Goal: Information Seeking & Learning: Learn about a topic

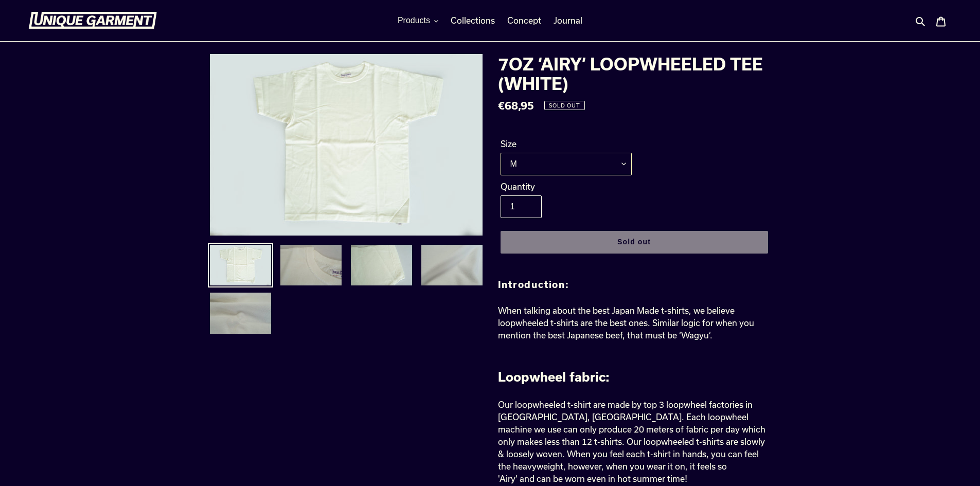
click at [562, 164] on select "M L XL XXL" at bounding box center [565, 164] width 131 height 23
click at [326, 268] on img at bounding box center [310, 265] width 63 height 43
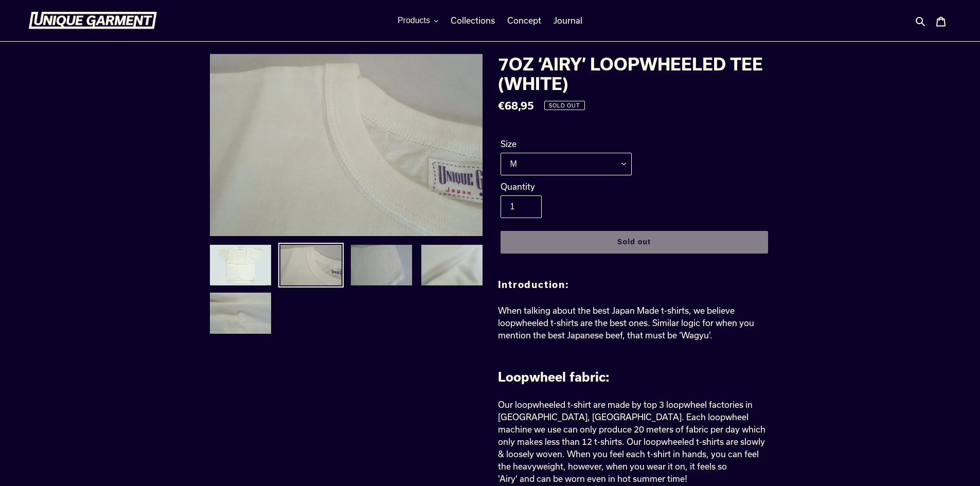
click at [382, 268] on img at bounding box center [381, 265] width 63 height 43
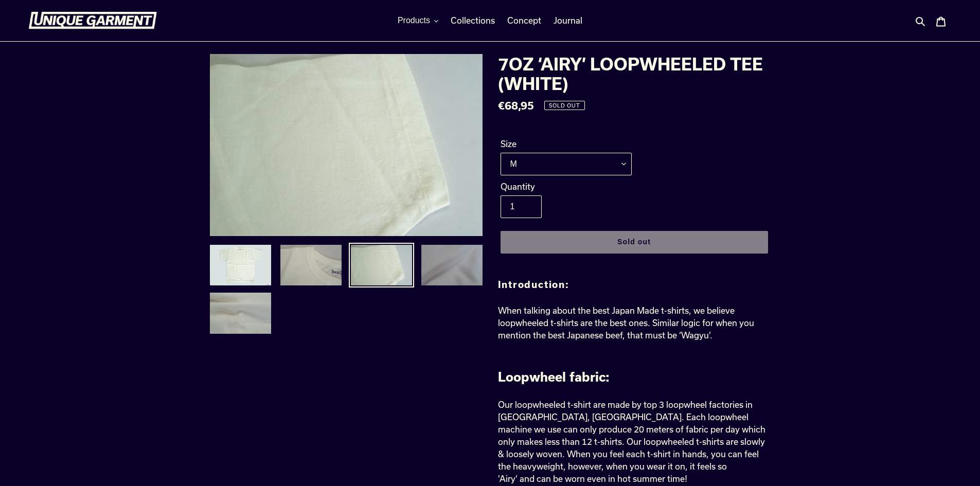
click at [452, 262] on img at bounding box center [451, 265] width 63 height 43
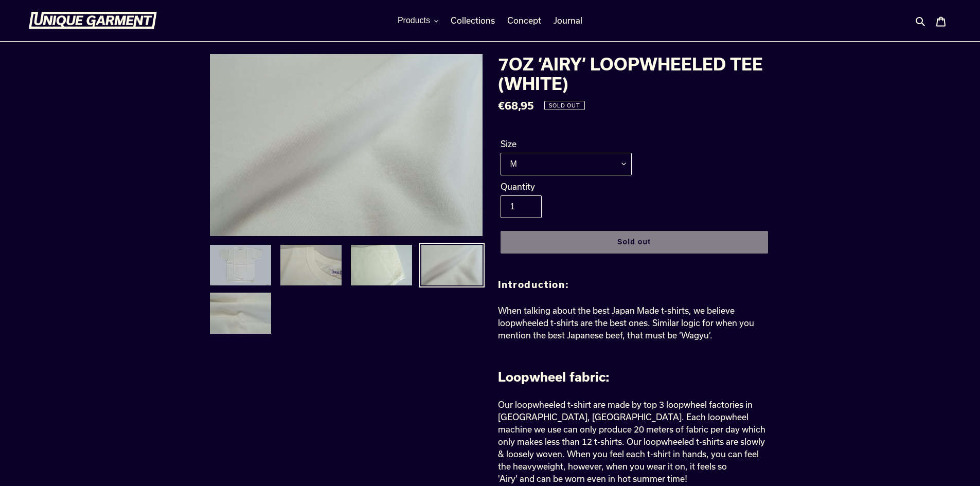
drag, startPoint x: 229, startPoint y: 310, endPoint x: 240, endPoint y: 283, distance: 29.0
click at [228, 310] on img at bounding box center [240, 313] width 63 height 43
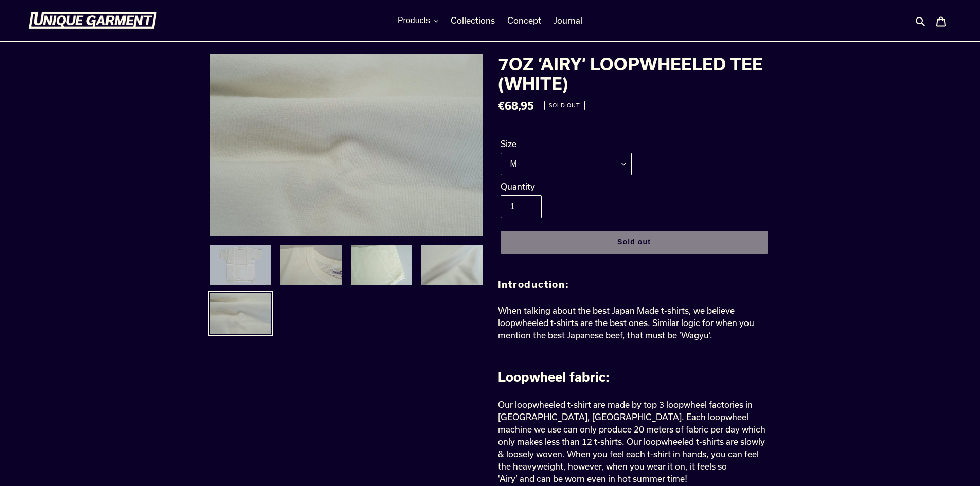
click at [246, 257] on img at bounding box center [240, 265] width 63 height 43
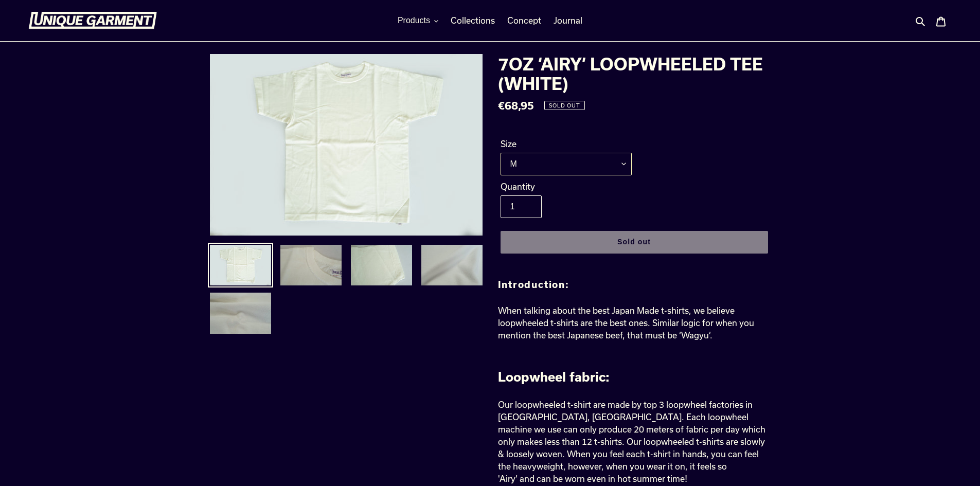
click at [590, 154] on select "M L XL XXL" at bounding box center [565, 164] width 131 height 23
click at [600, 166] on select "M L XL XXL" at bounding box center [565, 164] width 131 height 23
click at [600, 159] on select "M L XL XXL" at bounding box center [565, 164] width 131 height 23
click at [424, 16] on span "Products" at bounding box center [414, 20] width 32 height 9
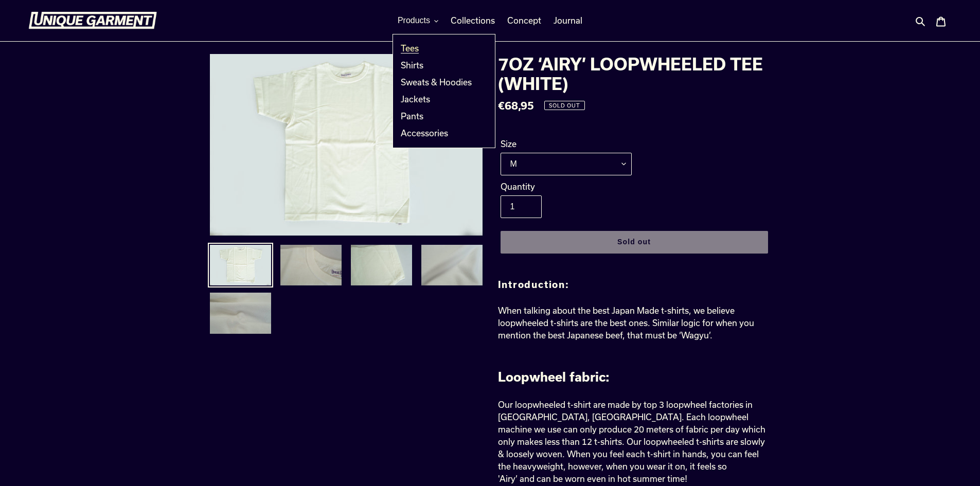
drag, startPoint x: 420, startPoint y: 47, endPoint x: 410, endPoint y: 49, distance: 10.0
click at [419, 47] on link "Tees" at bounding box center [436, 48] width 86 height 17
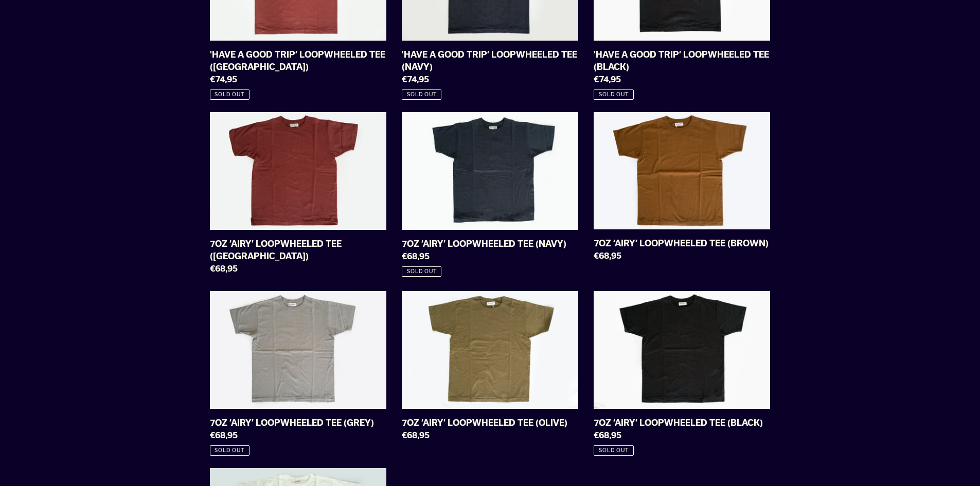
scroll to position [617, 0]
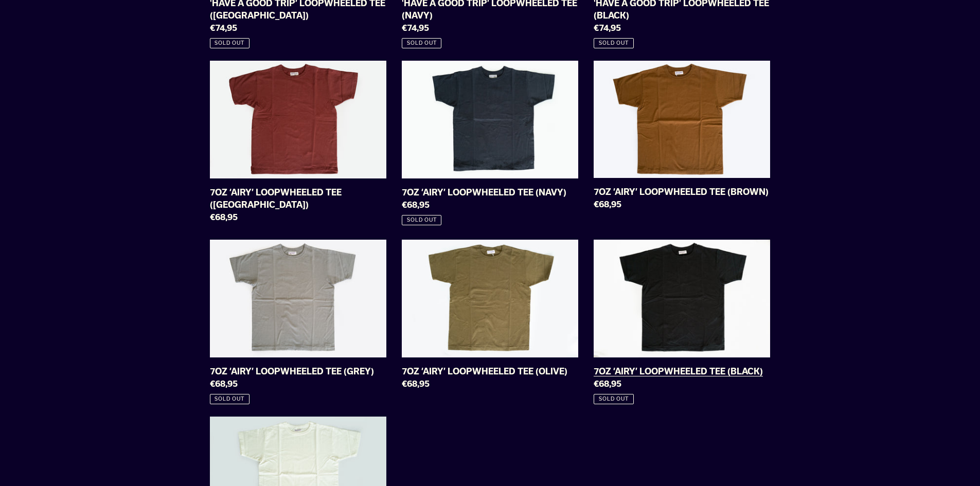
click at [746, 284] on link "7OZ ‘AIRY’ LOOPWHEELED TEE (BLACK)" at bounding box center [682, 322] width 176 height 165
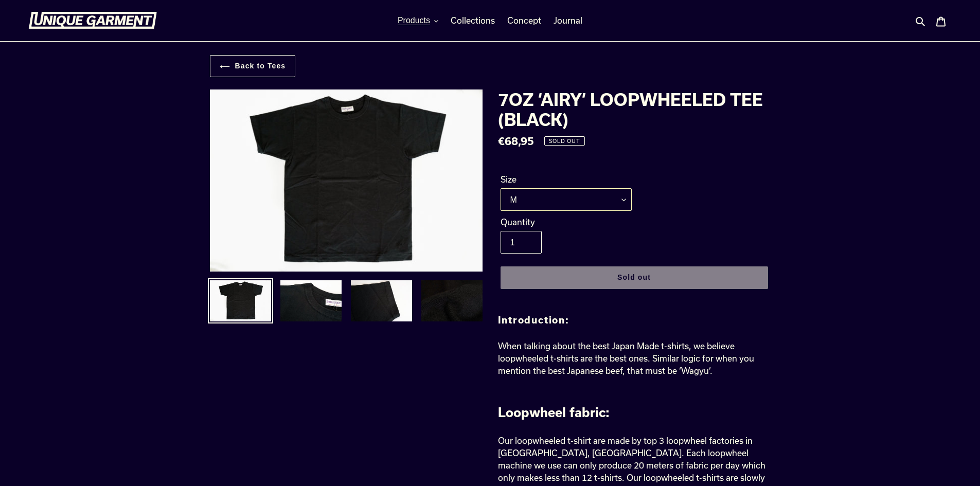
click at [533, 204] on select "M L XL XXL" at bounding box center [565, 199] width 131 height 23
select select "L"
click at [500, 188] on select "M L XL XXL" at bounding box center [565, 199] width 131 height 23
click at [319, 294] on img at bounding box center [310, 300] width 63 height 43
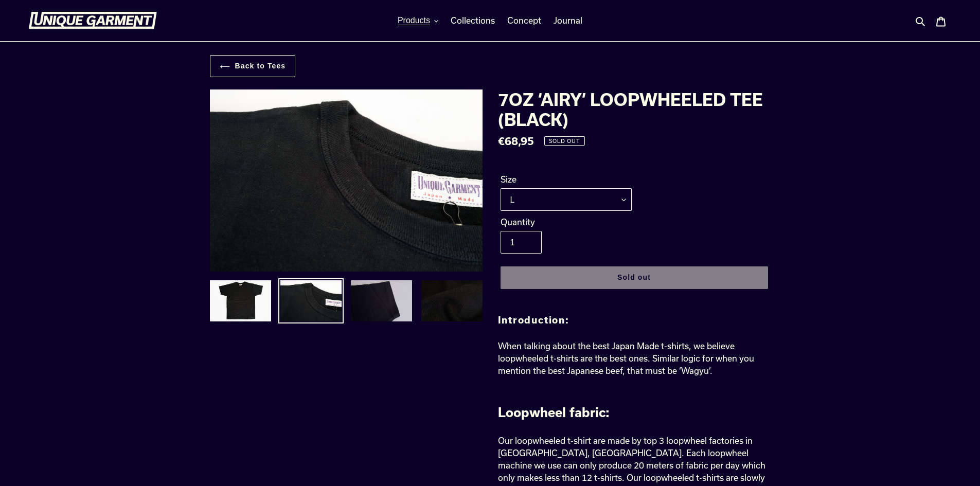
click at [384, 297] on img at bounding box center [381, 300] width 63 height 43
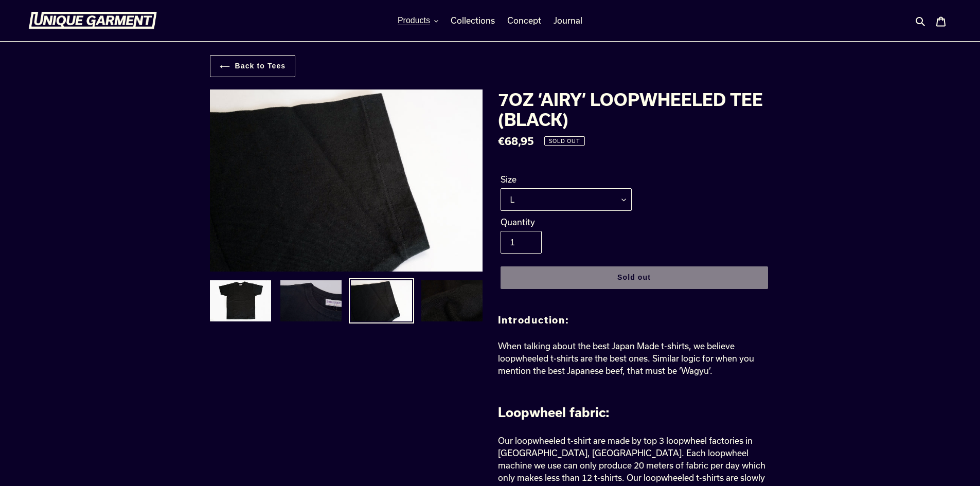
click at [293, 306] on img at bounding box center [310, 300] width 63 height 43
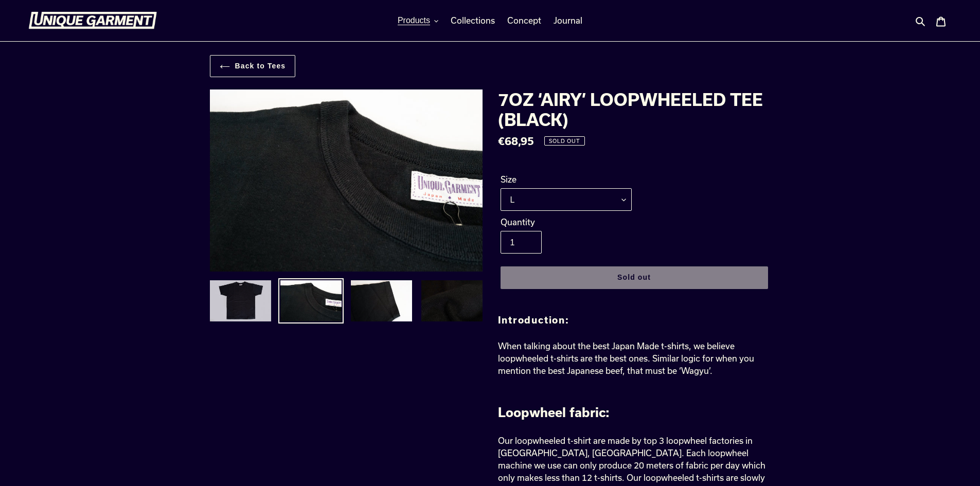
click at [247, 295] on img at bounding box center [240, 300] width 63 height 43
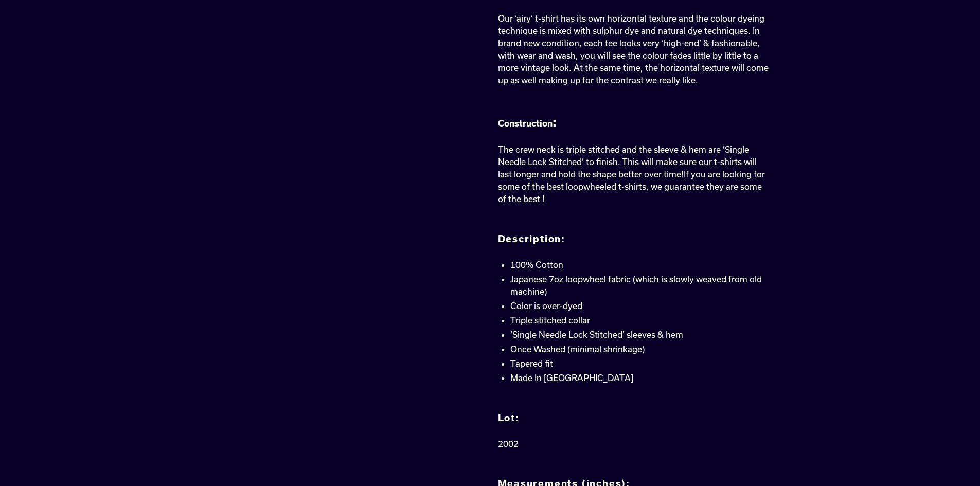
scroll to position [617, 0]
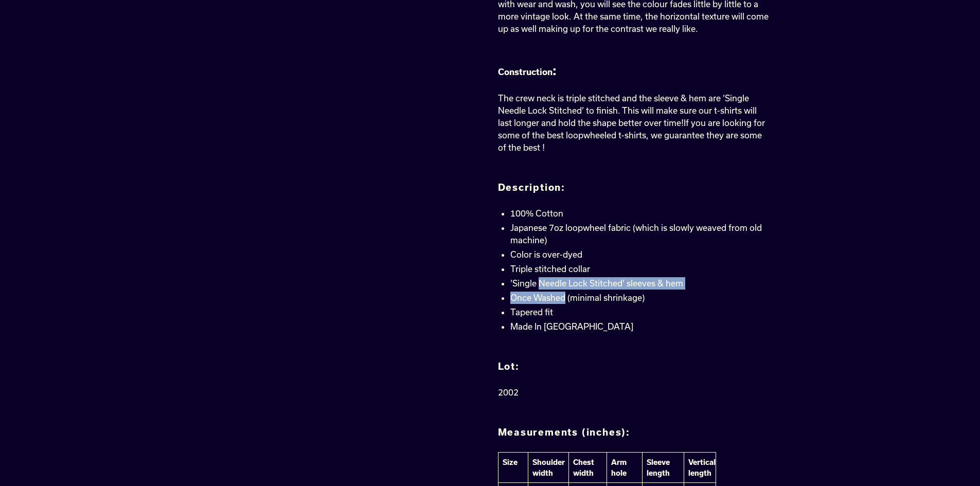
drag, startPoint x: 555, startPoint y: 294, endPoint x: 538, endPoint y: 280, distance: 21.9
click at [540, 283] on ul "100% Cotton Japanese 7oz loopwheel fabric (which is slowly weaved from old mach…" at bounding box center [640, 269] width 260 height 125
click at [538, 280] on span "’Single Needle Lock Stitched’ sleeves & hem" at bounding box center [596, 283] width 173 height 10
click at [535, 247] on ul "100% Cotton Japanese 7oz loopwheel fabric (which is slowly weaved from old mach…" at bounding box center [640, 269] width 260 height 125
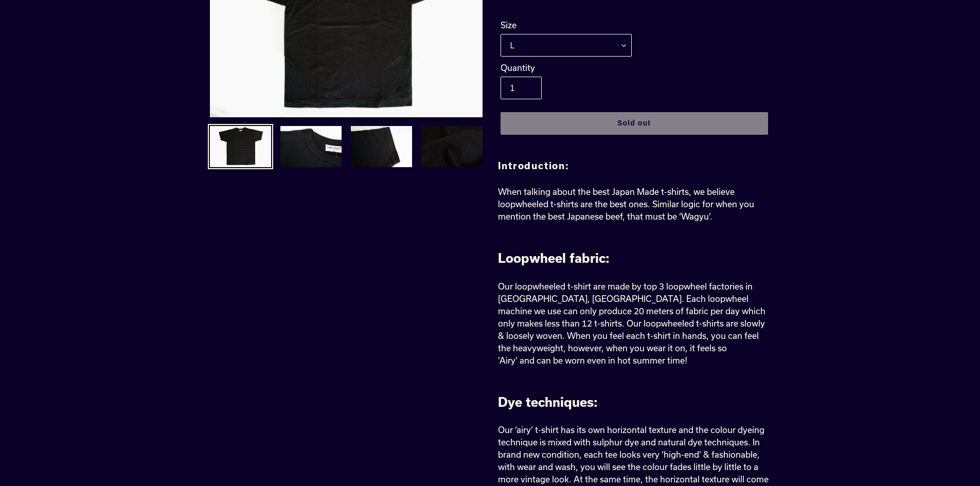
scroll to position [309, 0]
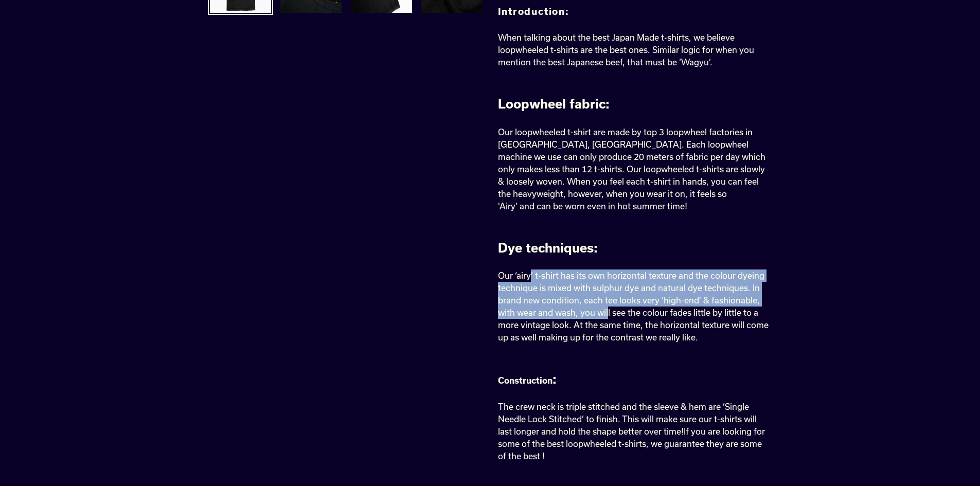
drag, startPoint x: 546, startPoint y: 282, endPoint x: 608, endPoint y: 311, distance: 68.6
click at [607, 311] on p "Our ‘ airy ’ t-shirt has its own horizontal texture and the colour dyeing techn…" at bounding box center [634, 307] width 273 height 74
click at [608, 311] on span "’ t-shirt has its own horizontal texture and the colour dyeing technique is mix…" at bounding box center [633, 306] width 271 height 71
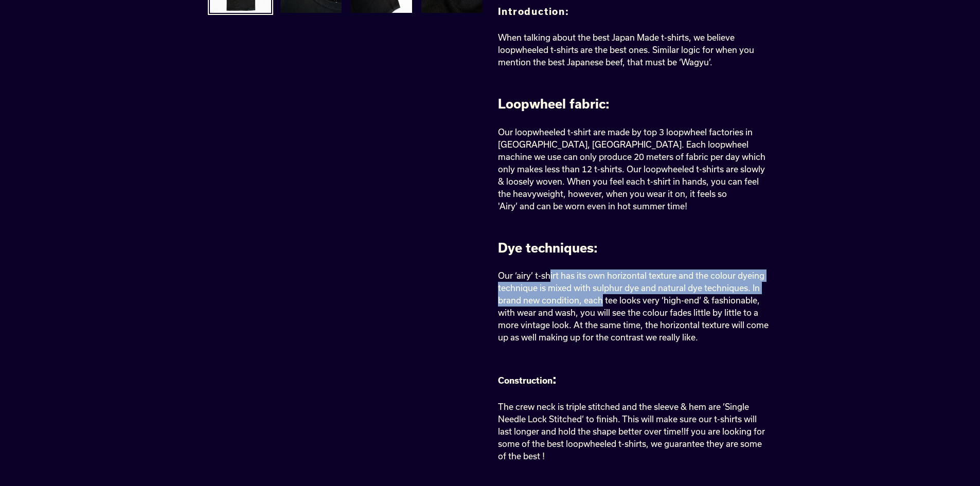
drag, startPoint x: 584, startPoint y: 296, endPoint x: 547, endPoint y: 278, distance: 41.2
click at [548, 278] on span "’ t-shirt has its own horizontal texture and the colour dyeing technique is mix…" at bounding box center [633, 306] width 271 height 71
click at [547, 278] on span "’ t-shirt has its own horizontal texture and the colour dyeing technique is mix…" at bounding box center [633, 306] width 271 height 71
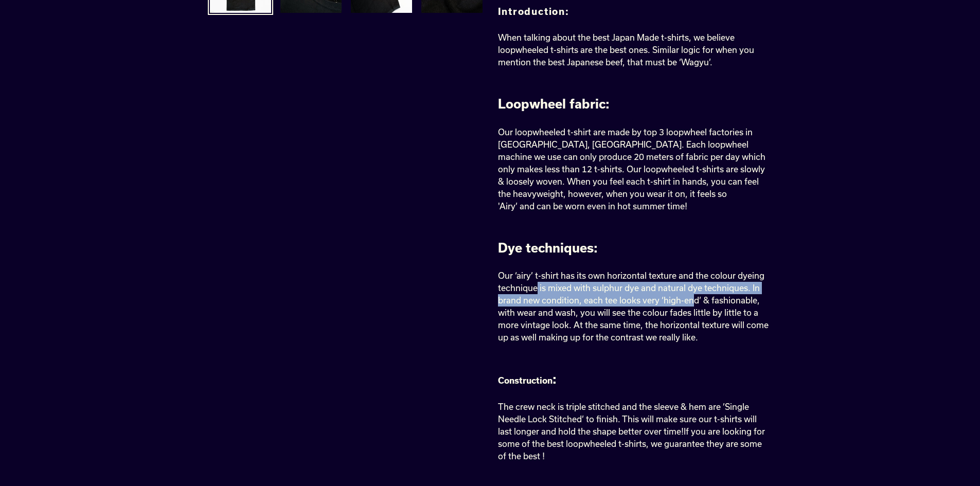
drag, startPoint x: 537, startPoint y: 284, endPoint x: 693, endPoint y: 301, distance: 156.8
click at [693, 301] on span "’ t-shirt has its own horizontal texture and the colour dyeing technique is mix…" at bounding box center [633, 306] width 271 height 71
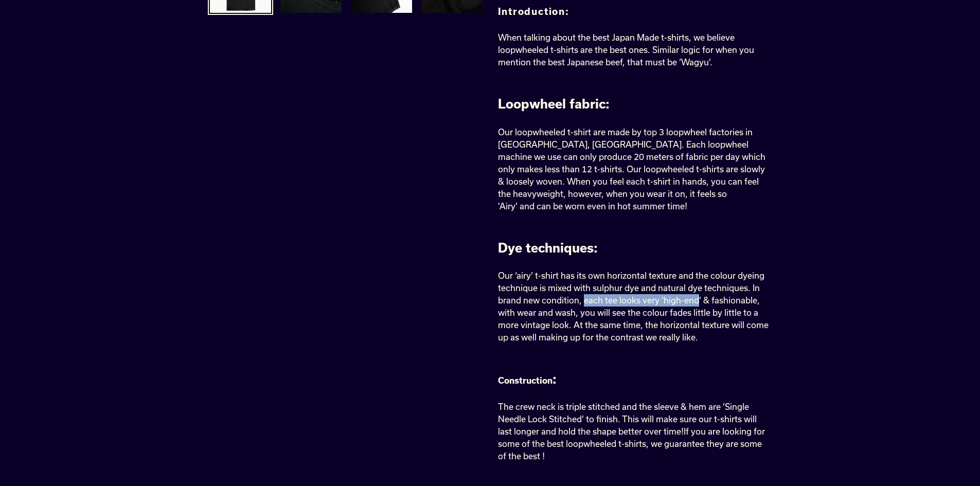
drag, startPoint x: 682, startPoint y: 302, endPoint x: 582, endPoint y: 300, distance: 99.8
click at [583, 301] on span "’ t-shirt has its own horizontal texture and the colour dyeing technique is mix…" at bounding box center [633, 306] width 271 height 71
click at [582, 300] on span "’ t-shirt has its own horizontal texture and the colour dyeing technique is mix…" at bounding box center [633, 306] width 271 height 71
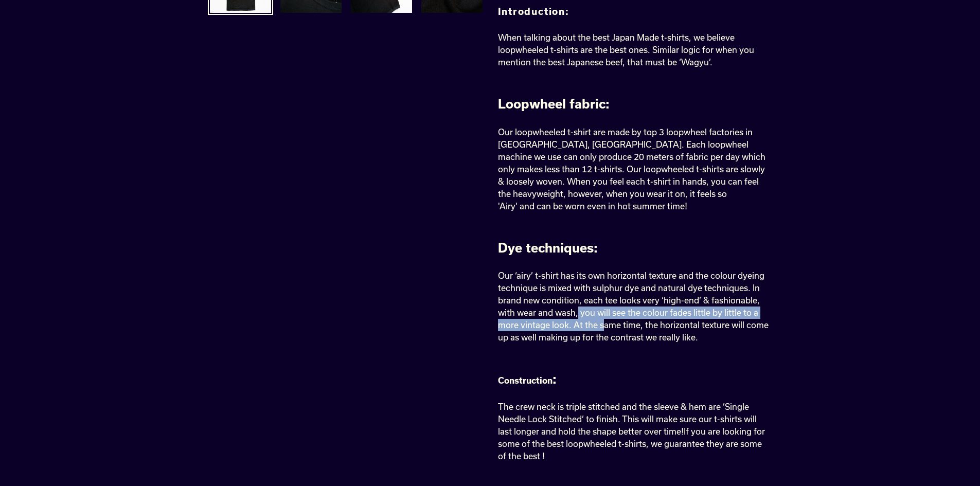
drag, startPoint x: 584, startPoint y: 315, endPoint x: 601, endPoint y: 322, distance: 18.6
click at [601, 322] on span "’ t-shirt has its own horizontal texture and the colour dyeing technique is mix…" at bounding box center [633, 306] width 271 height 71
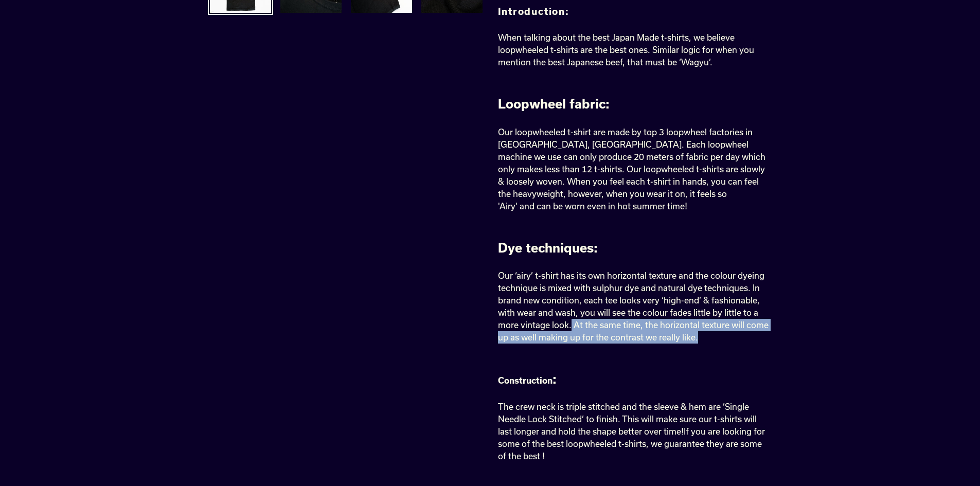
drag, startPoint x: 571, startPoint y: 325, endPoint x: 707, endPoint y: 333, distance: 136.0
click at [707, 333] on p "Our ‘ airy ’ t-shirt has its own horizontal texture and the colour dyeing techn…" at bounding box center [634, 307] width 273 height 74
drag, startPoint x: 646, startPoint y: 331, endPoint x: 536, endPoint y: 314, distance: 111.4
click at [536, 314] on p "Our ‘ airy ’ t-shirt has its own horizontal texture and the colour dyeing techn…" at bounding box center [634, 307] width 273 height 74
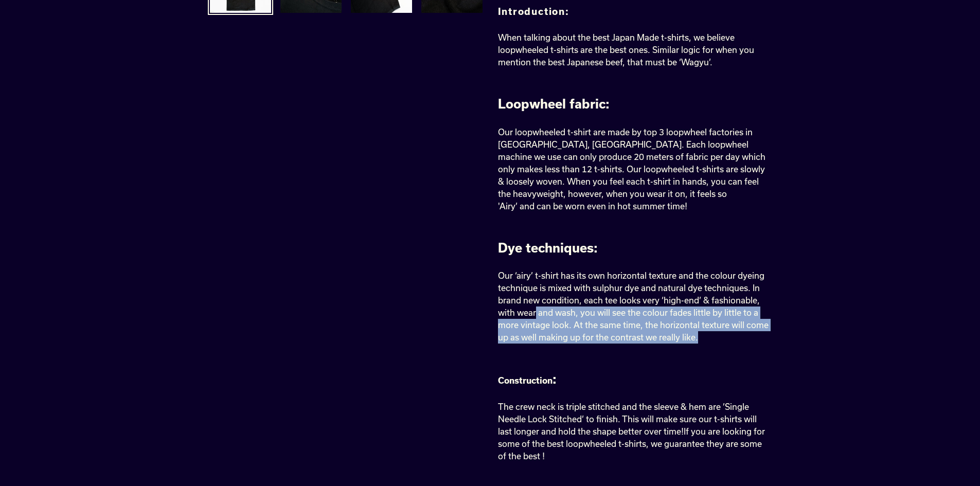
click at [536, 314] on span "’ t-shirt has its own horizontal texture and the colour dyeing technique is mix…" at bounding box center [633, 306] width 271 height 71
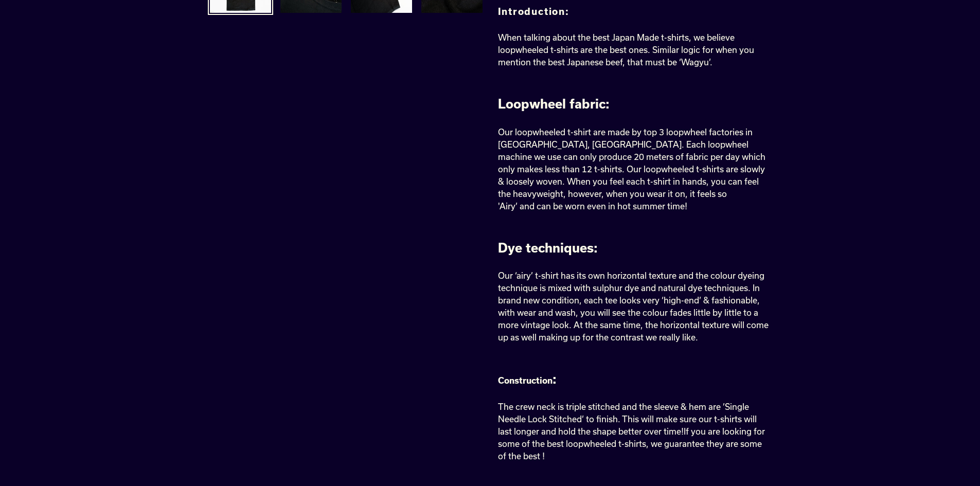
scroll to position [411, 0]
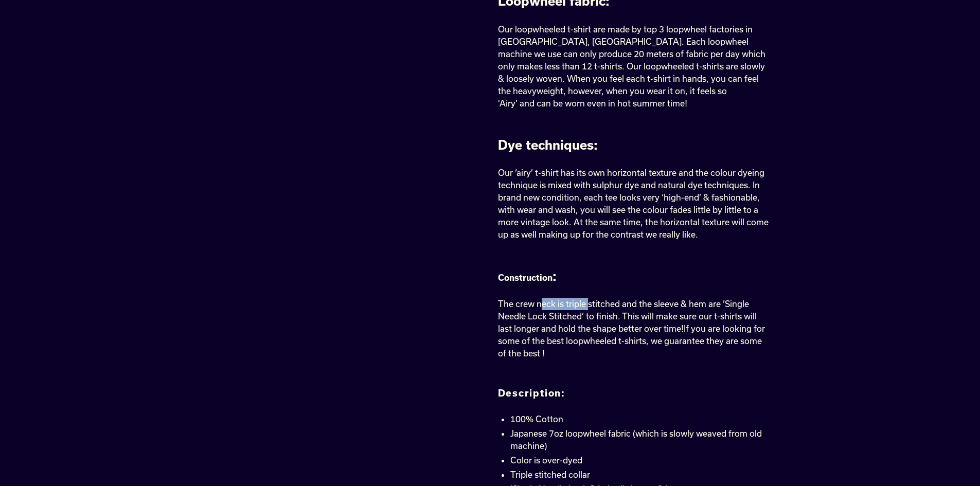
drag, startPoint x: 555, startPoint y: 311, endPoint x: 589, endPoint y: 305, distance: 34.5
click at [589, 306] on span "The crew neck is triple stitched and the sleeve & hem are ’Single Needle Lock S…" at bounding box center [627, 316] width 259 height 34
click at [589, 305] on span "The crew neck is triple stitched and the sleeve & hem are ’Single Needle Lock S…" at bounding box center [627, 316] width 259 height 34
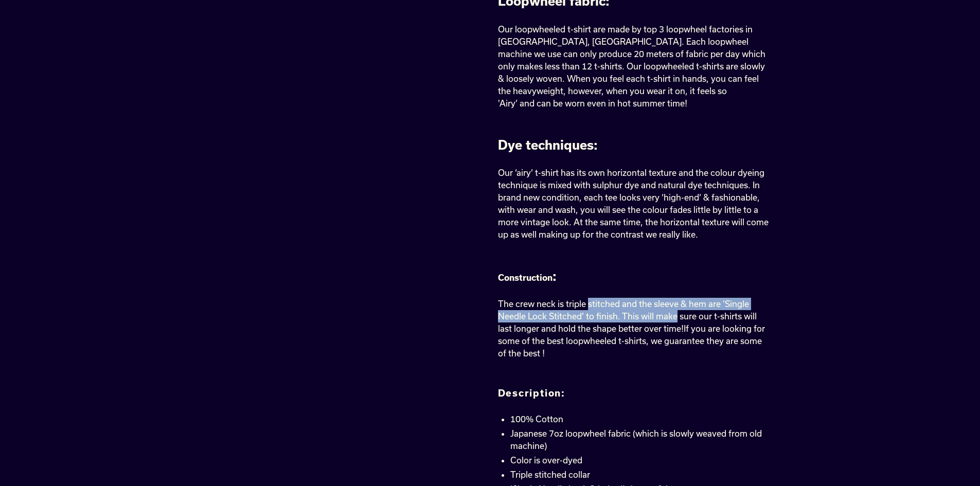
drag, startPoint x: 597, startPoint y: 307, endPoint x: 698, endPoint y: 331, distance: 104.2
click at [666, 321] on span "The crew neck is triple stitched and the sleeve & hem are ’Single Needle Lock S…" at bounding box center [627, 316] width 259 height 34
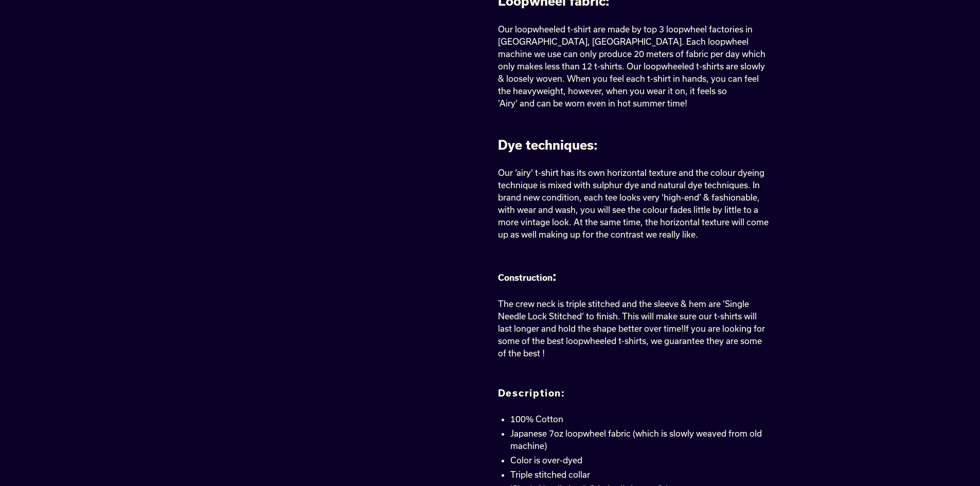
click at [708, 333] on p "The crew neck is triple stitched and the sleeve & hem are ’Single Needle Lock S…" at bounding box center [634, 329] width 273 height 62
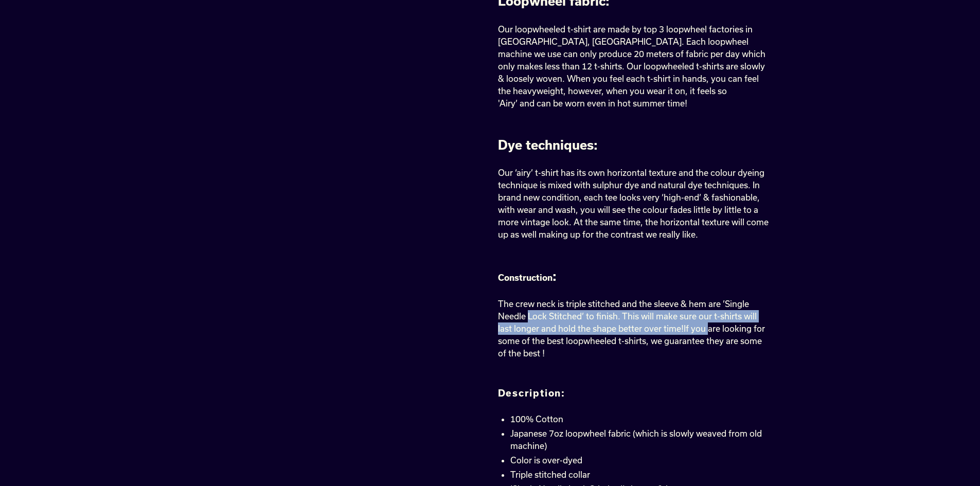
drag, startPoint x: 708, startPoint y: 333, endPoint x: 536, endPoint y: 320, distance: 171.7
click at [541, 321] on p "The crew neck is triple stitched and the sleeve & hem are ’Single Needle Lock S…" at bounding box center [634, 329] width 273 height 62
click at [536, 320] on span "The crew neck is triple stitched and the sleeve & hem are ’Single Needle Lock S…" at bounding box center [627, 316] width 259 height 34
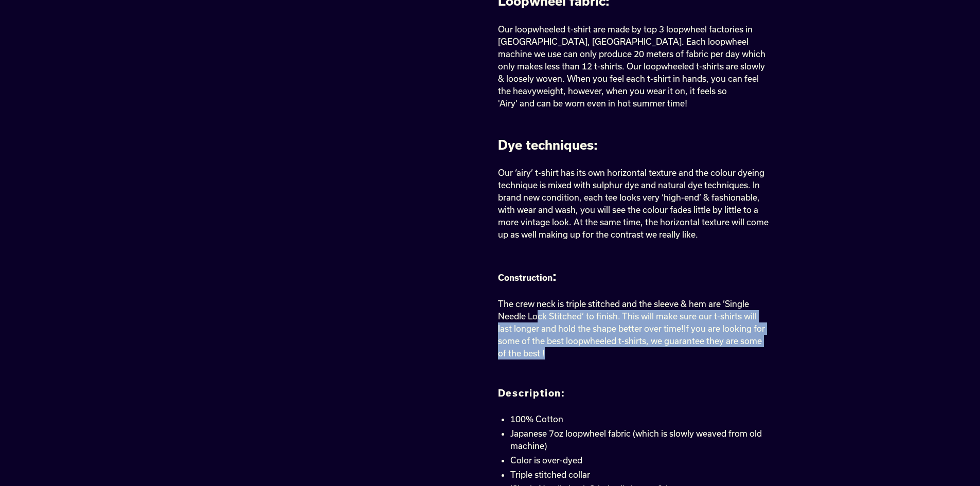
click at [579, 354] on p "The crew neck is triple stitched and the sleeve & hem are ’Single Needle Lock S…" at bounding box center [634, 329] width 273 height 62
drag, startPoint x: 579, startPoint y: 354, endPoint x: 486, endPoint y: 305, distance: 105.1
click at [486, 305] on div "7OZ ‘AIRY’ LOOPWHEELED TEE (BLACK) Regular price €68,95 Sale price €68,95 Regul…" at bounding box center [626, 262] width 288 height 1169
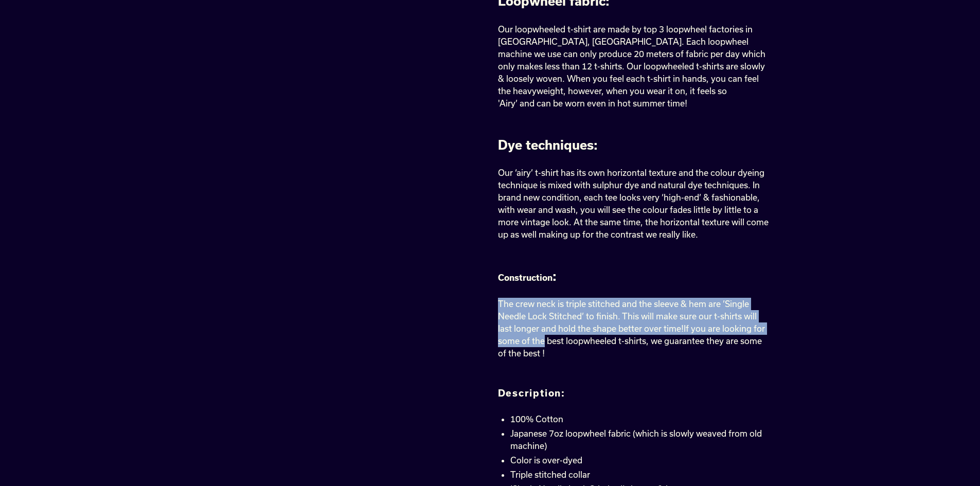
drag, startPoint x: 531, startPoint y: 328, endPoint x: 545, endPoint y: 337, distance: 17.0
click at [545, 337] on div "7OZ ‘AIRY’ LOOPWHEELED TEE (BLACK) Regular price €68,95 Sale price €68,95 Regul…" at bounding box center [626, 262] width 288 height 1169
click at [545, 337] on p "The crew neck is triple stitched and the sleeve & hem are ’Single Needle Lock S…" at bounding box center [634, 329] width 273 height 62
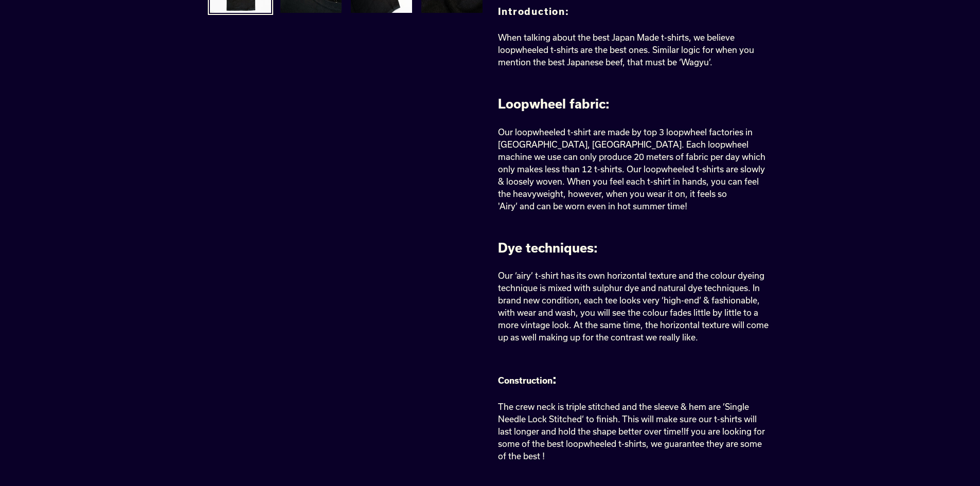
scroll to position [257, 0]
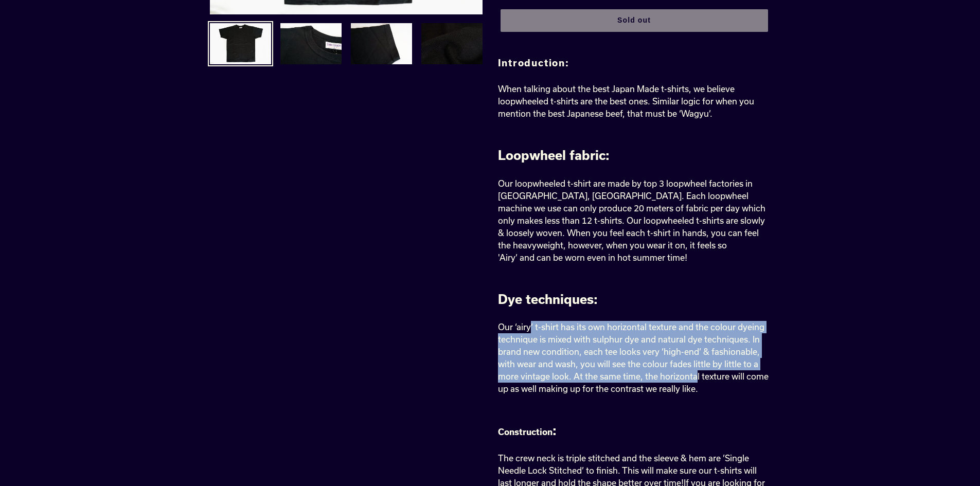
drag, startPoint x: 534, startPoint y: 332, endPoint x: 703, endPoint y: 372, distance: 173.8
click at [693, 373] on p "Our ‘ airy ’ t-shirt has its own horizontal texture and the colour dyeing techn…" at bounding box center [634, 358] width 273 height 74
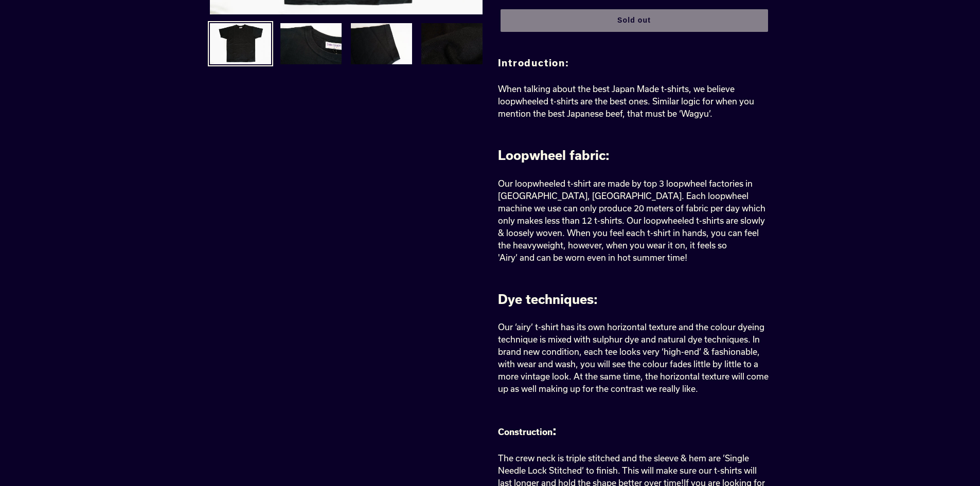
click at [703, 372] on span "’ t-shirt has its own horizontal texture and the colour dyeing technique is mix…" at bounding box center [633, 357] width 271 height 71
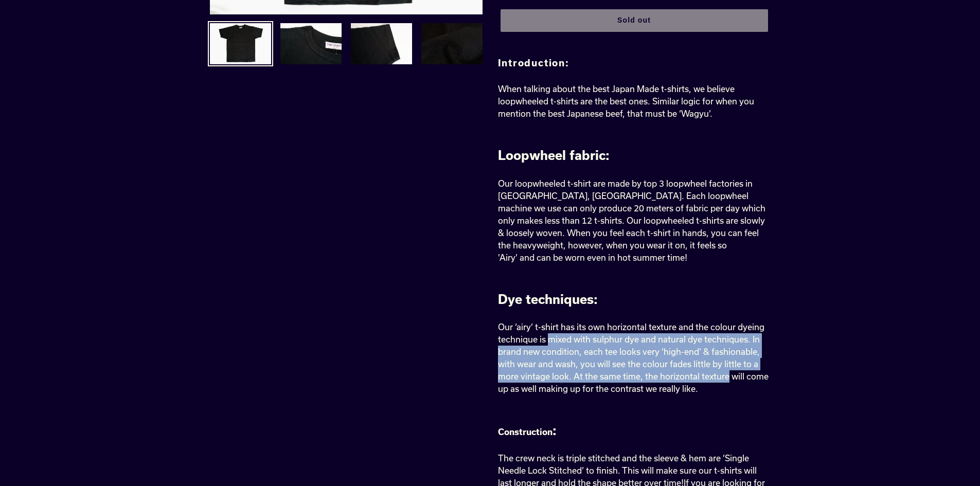
drag, startPoint x: 703, startPoint y: 372, endPoint x: 554, endPoint y: 337, distance: 153.1
click at [554, 337] on span "’ t-shirt has its own horizontal texture and the colour dyeing technique is mix…" at bounding box center [633, 357] width 271 height 71
click at [553, 337] on span "’ t-shirt has its own horizontal texture and the colour dyeing technique is mix…" at bounding box center [633, 357] width 271 height 71
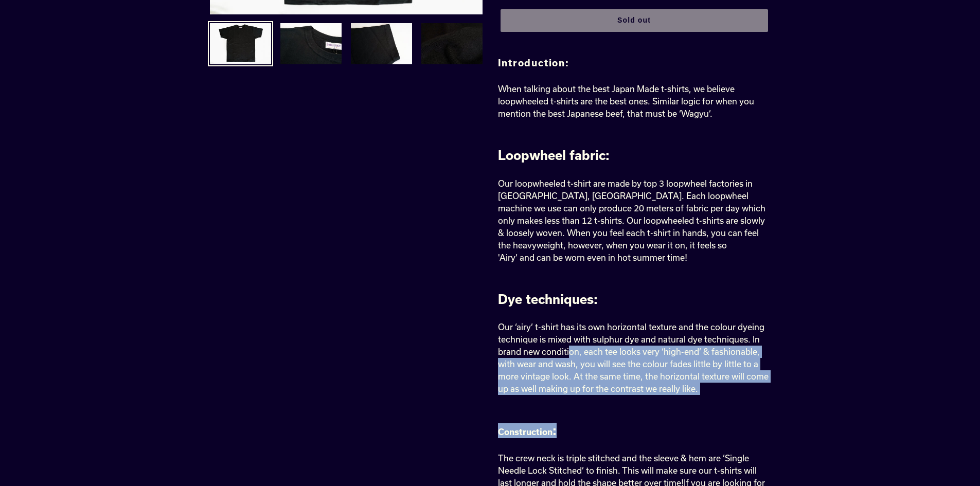
drag, startPoint x: 597, startPoint y: 368, endPoint x: 706, endPoint y: 402, distance: 114.2
click at [707, 386] on p "Our ‘ airy ’ t-shirt has its own horizontal texture and the colour dyeing techn…" at bounding box center [634, 358] width 273 height 74
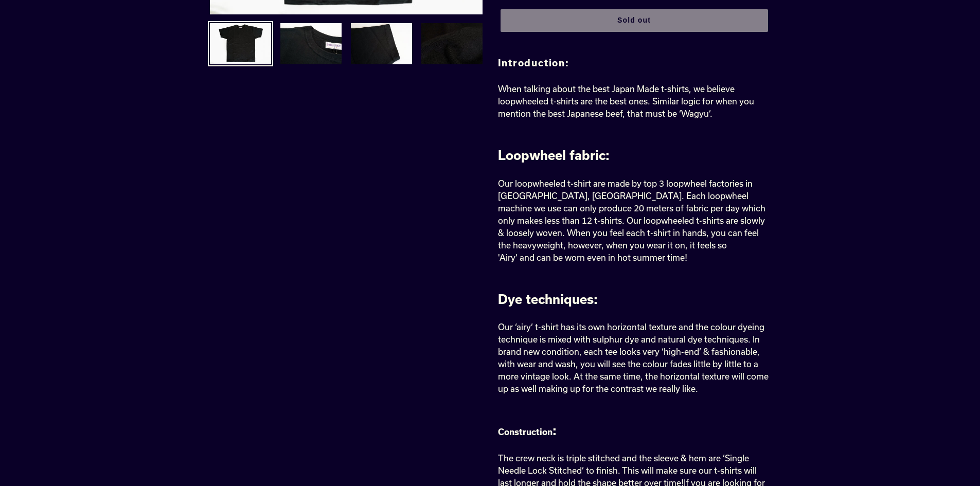
scroll to position [154, 0]
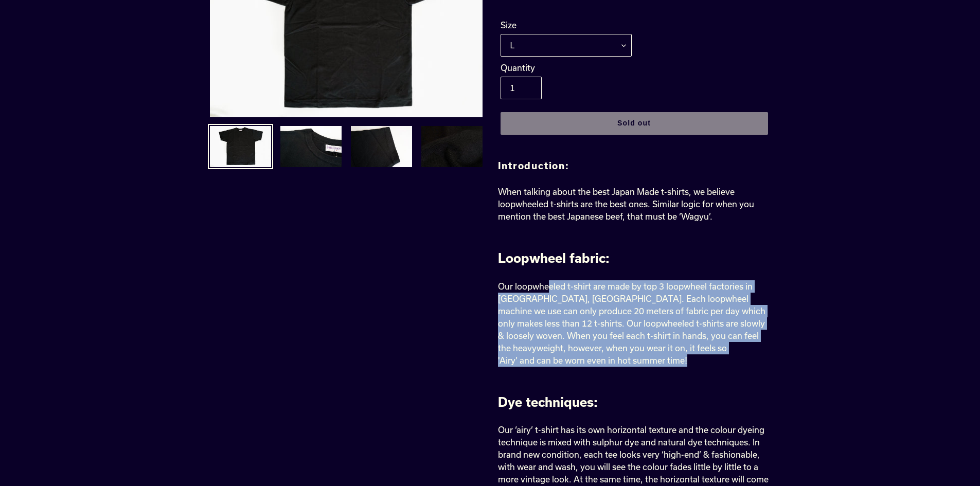
drag, startPoint x: 599, startPoint y: 312, endPoint x: 714, endPoint y: 357, distance: 123.8
click at [714, 357] on p "Our loopwheeled t-shirt are made by top 3 loopwheel factories in Wakayama, Japa…" at bounding box center [634, 323] width 273 height 86
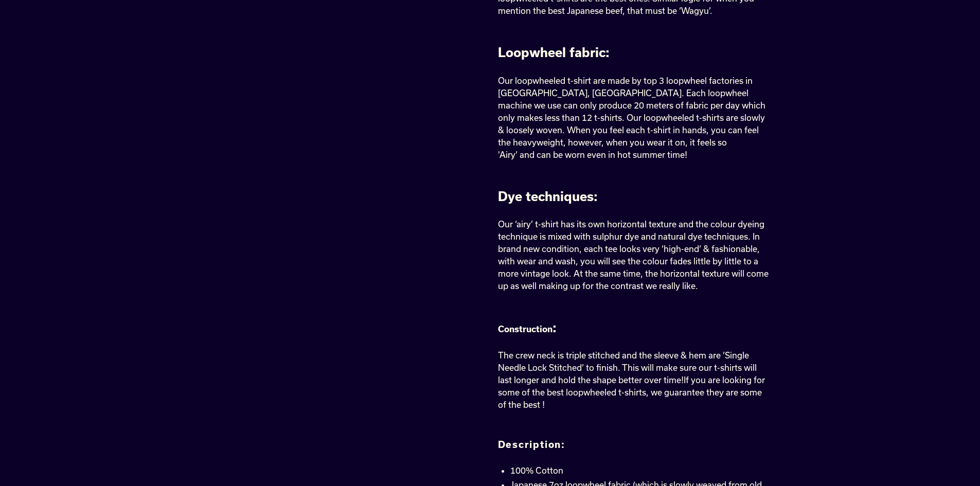
scroll to position [514, 0]
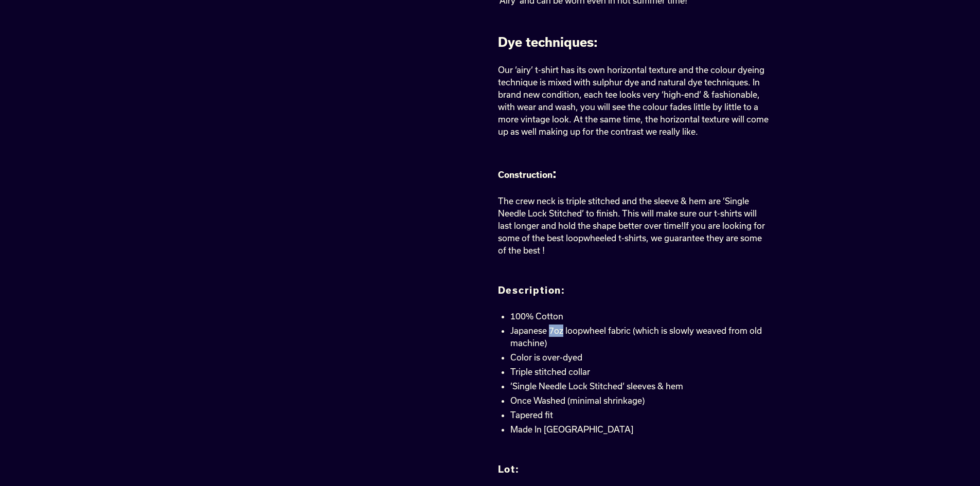
click at [562, 332] on span "Japanese 7oz loopwheel fabric (which is slowly weaved from old machine)" at bounding box center [636, 337] width 252 height 22
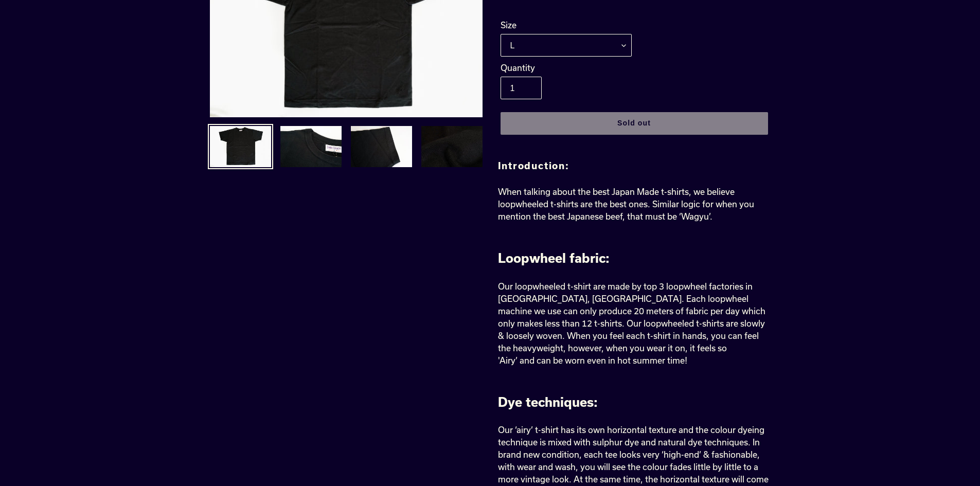
scroll to position [0, 0]
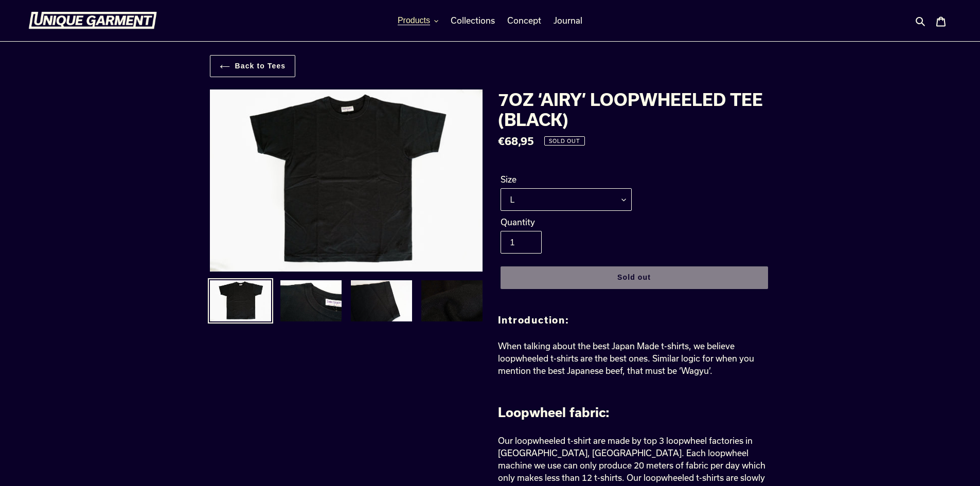
click at [428, 22] on span "Products" at bounding box center [414, 20] width 32 height 9
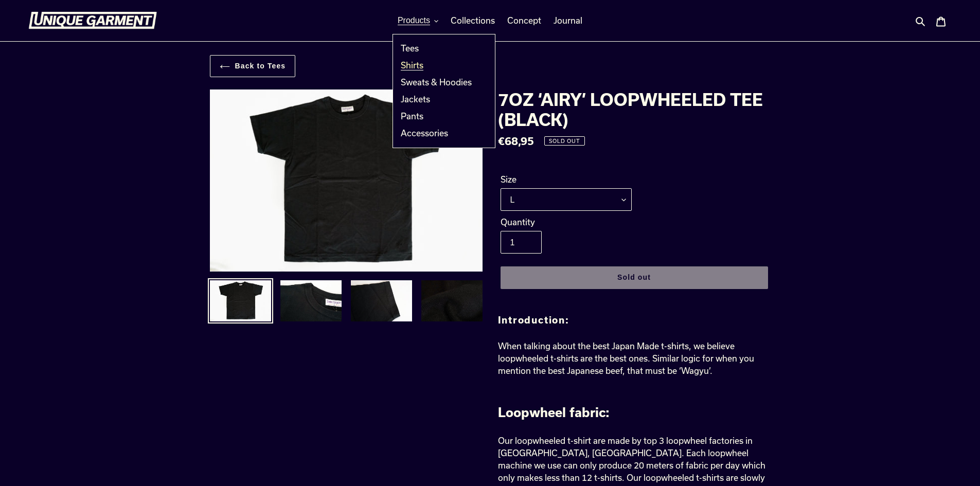
click at [417, 66] on span "Shirts" at bounding box center [412, 65] width 23 height 10
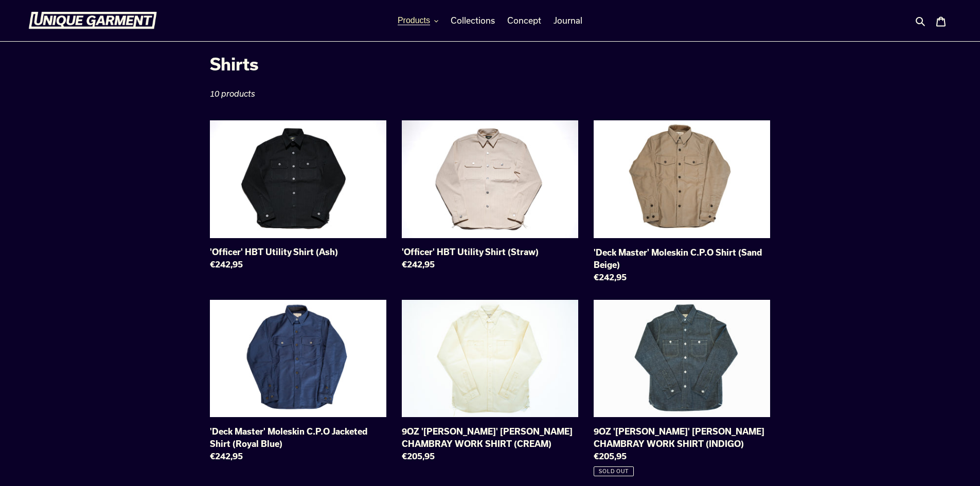
click at [423, 15] on button "Products" at bounding box center [417, 20] width 51 height 15
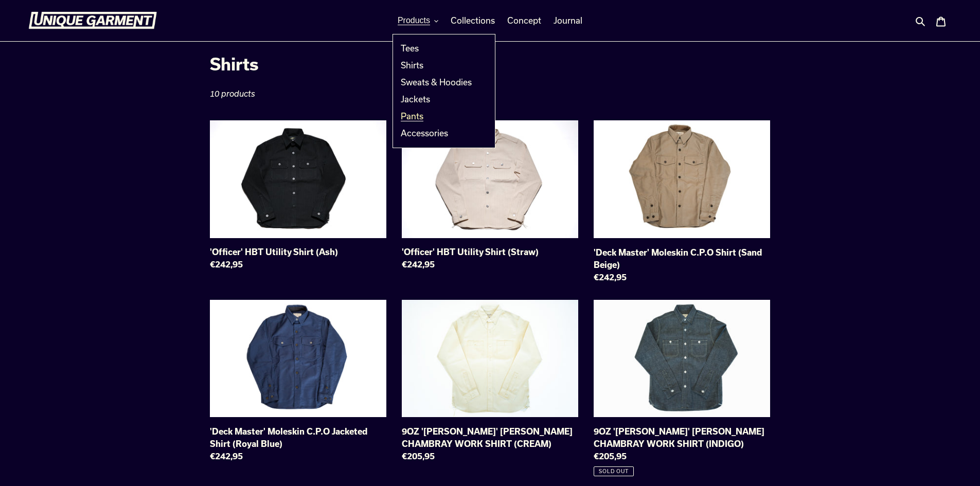
click at [421, 119] on span "Pants" at bounding box center [412, 116] width 23 height 10
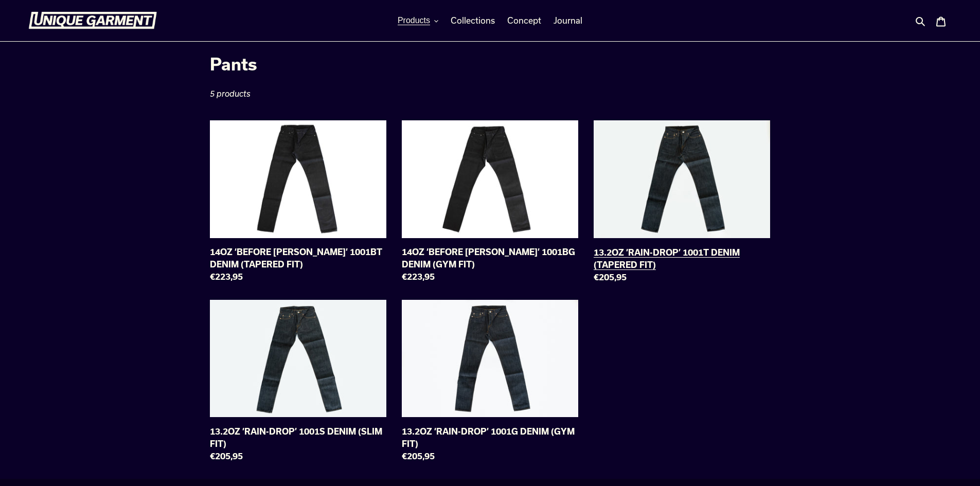
click at [624, 253] on link "13.2OZ ‘RAIN-DROP’ 1001T DENIM (TAPERED FIT)" at bounding box center [682, 203] width 176 height 167
